Goal: Information Seeking & Learning: Learn about a topic

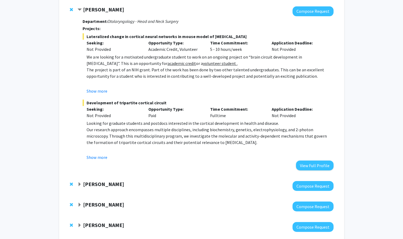
scroll to position [59, 0]
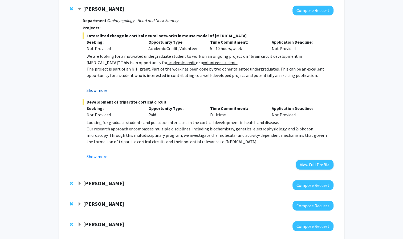
click at [99, 90] on button "Show more" at bounding box center [97, 90] width 21 height 6
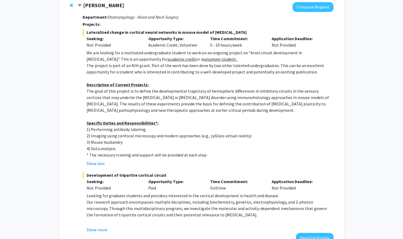
scroll to position [64, 0]
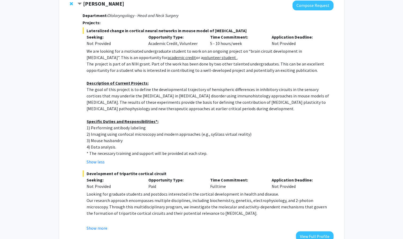
click at [113, 80] on p "Description of Current Projects:" at bounding box center [210, 83] width 247 height 6
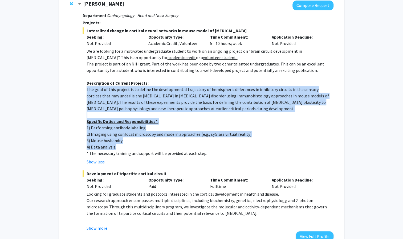
drag, startPoint x: 85, startPoint y: 89, endPoint x: 215, endPoint y: 147, distance: 142.2
click at [215, 147] on fg-read-more "We are looking for a motivated undergraduate student to work on an ongoing proj…" at bounding box center [208, 106] width 251 height 117
copy div "The goal of this project is to define the developmental trajectory of hemispher…"
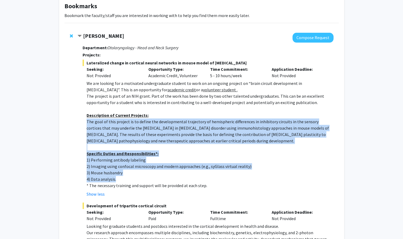
scroll to position [31, 0]
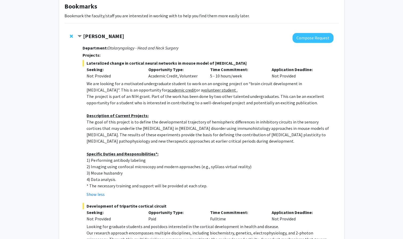
click at [111, 37] on strong "[PERSON_NAME]" at bounding box center [103, 36] width 41 height 7
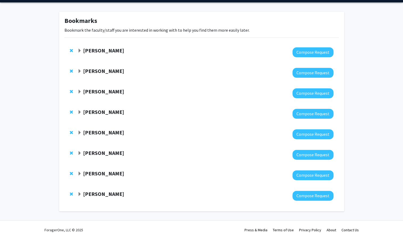
click at [102, 50] on strong "[PERSON_NAME]" at bounding box center [103, 50] width 41 height 7
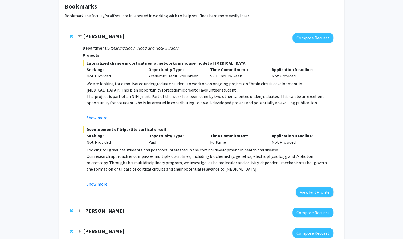
scroll to position [0, 0]
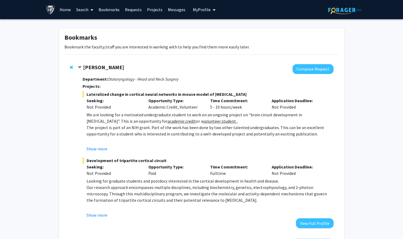
click at [81, 10] on link "Search" at bounding box center [85, 9] width 22 height 19
click at [91, 25] on span "Faculty/Staff" at bounding box center [93, 24] width 39 height 11
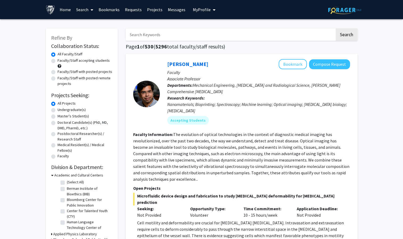
click at [171, 34] on input "Search Keywords" at bounding box center [230, 35] width 209 height 12
type input "molecular"
click at [350, 36] on button "Search" at bounding box center [347, 35] width 22 height 12
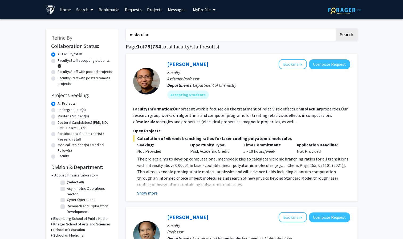
click at [153, 194] on button "Show more" at bounding box center [147, 193] width 21 height 6
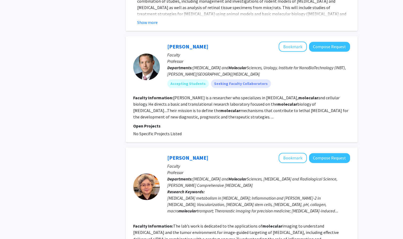
scroll to position [368, 0]
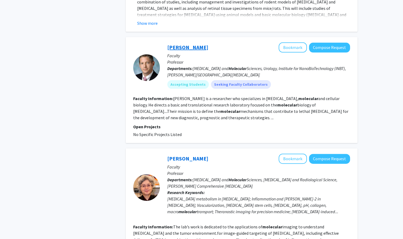
click at [177, 44] on link "Shawn Lupold" at bounding box center [187, 47] width 41 height 7
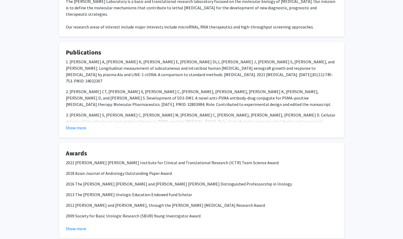
scroll to position [247, 0]
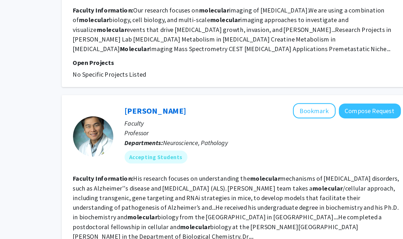
scroll to position [737, 0]
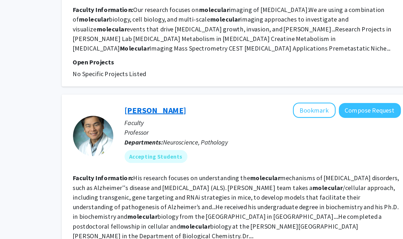
click at [184, 144] on link "Philip Wong" at bounding box center [187, 147] width 41 height 7
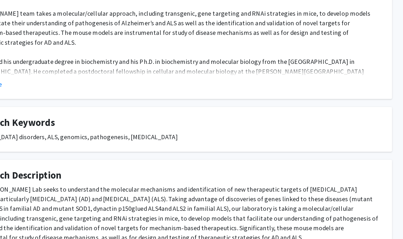
scroll to position [46, 0]
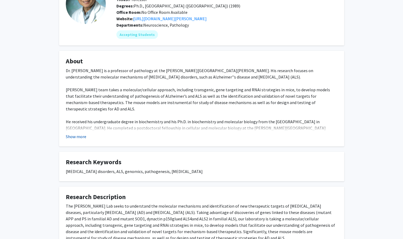
click at [68, 137] on button "Show more" at bounding box center [76, 137] width 21 height 6
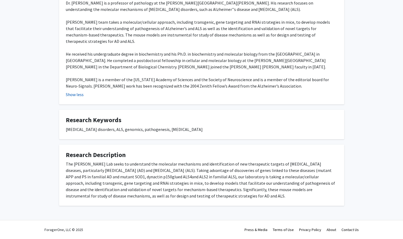
scroll to position [0, 0]
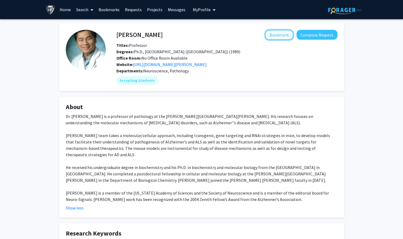
click at [280, 35] on button "Bookmark" at bounding box center [279, 35] width 28 height 10
click at [207, 64] on link "https://www.hopkinsmedicine.org/research/labs/philip-wong-lab" at bounding box center [170, 64] width 74 height 5
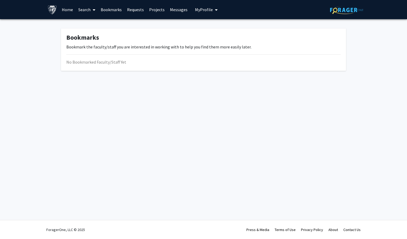
click at [86, 11] on link "Search" at bounding box center [87, 9] width 22 height 19
click at [95, 26] on span "Faculty/Staff" at bounding box center [95, 24] width 39 height 11
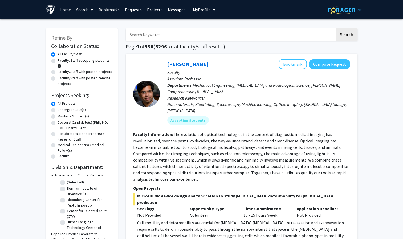
click at [172, 34] on input "Search Keywords" at bounding box center [230, 35] width 209 height 12
type input "t"
type input "deemyad"
click at [343, 36] on button "Search" at bounding box center [347, 35] width 22 height 12
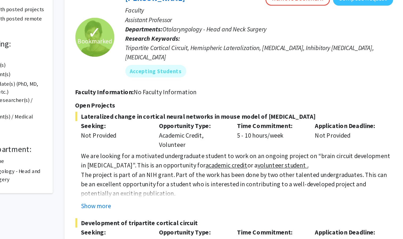
scroll to position [45, 0]
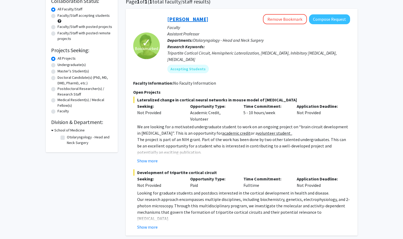
click at [178, 19] on link "[PERSON_NAME]" at bounding box center [187, 19] width 41 height 7
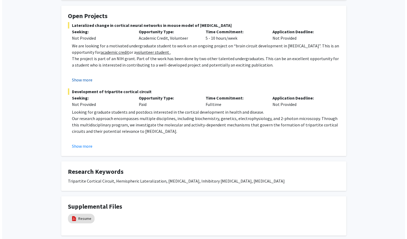
scroll to position [86, 0]
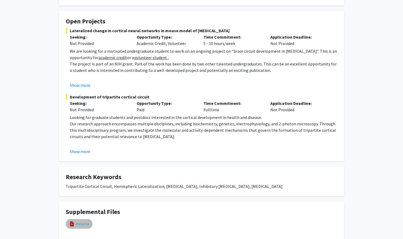
click at [82, 222] on link "Resume" at bounding box center [82, 224] width 13 height 6
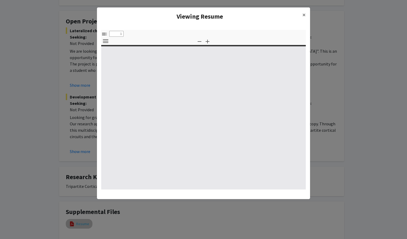
select select "custom"
type input "0"
select select "custom"
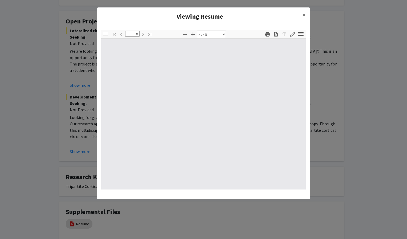
type input "1"
select select "auto"
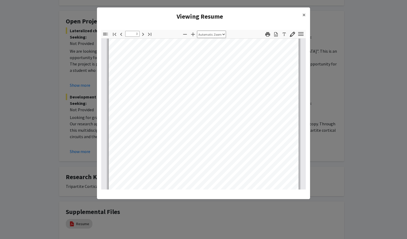
scroll to position [527, 0]
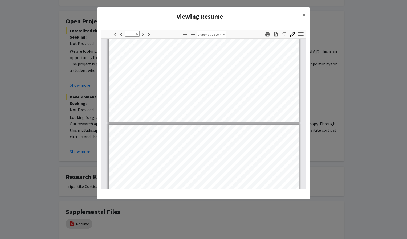
type input "6"
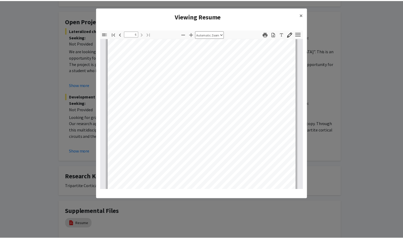
scroll to position [1342, 0]
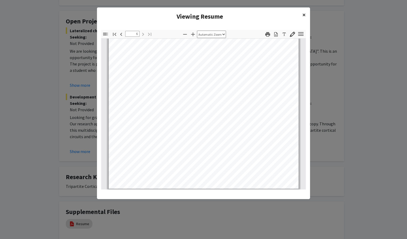
click at [305, 17] on span "×" at bounding box center [303, 15] width 3 height 8
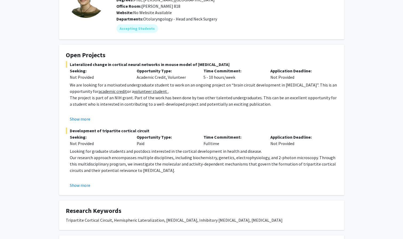
scroll to position [52, 0]
click at [131, 28] on mat-chip "Accepting Students" at bounding box center [137, 28] width 42 height 9
click at [83, 181] on fg-read-more "Looking for graduate students and postdocs interested in the cortical developme…" at bounding box center [202, 168] width 272 height 41
click at [81, 184] on button "Show more" at bounding box center [80, 185] width 21 height 6
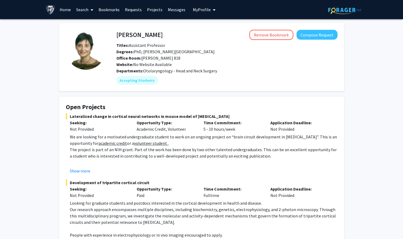
scroll to position [0, 0]
